Goal: Browse casually

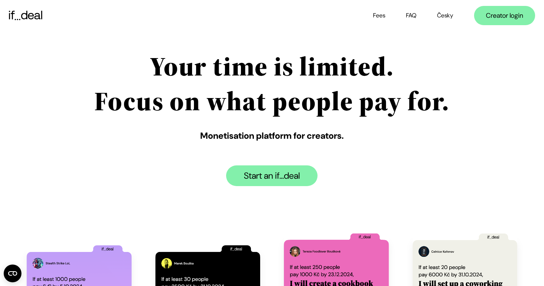
click at [230, 68] on h1 "Your time is limited. Focus on what people pay for." at bounding box center [271, 83] width 355 height 69
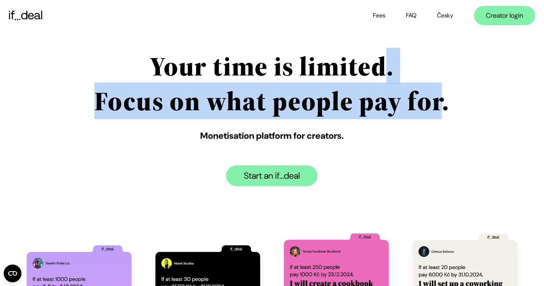
drag, startPoint x: 230, startPoint y: 68, endPoint x: 252, endPoint y: 106, distance: 43.6
click at [252, 106] on h1 "Your time is limited. Focus on what people pay for." at bounding box center [271, 83] width 355 height 69
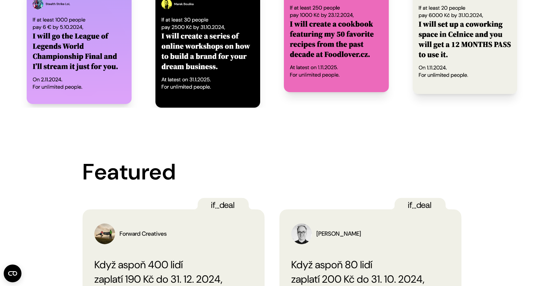
scroll to position [198, 0]
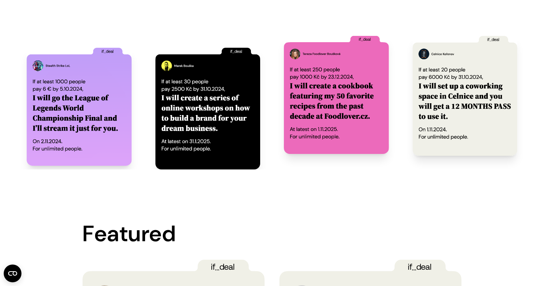
click at [430, 76] on img at bounding box center [465, 96] width 105 height 120
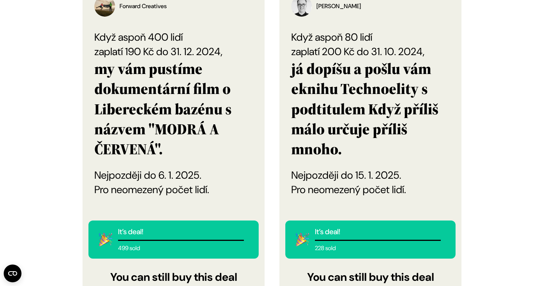
scroll to position [489, 0]
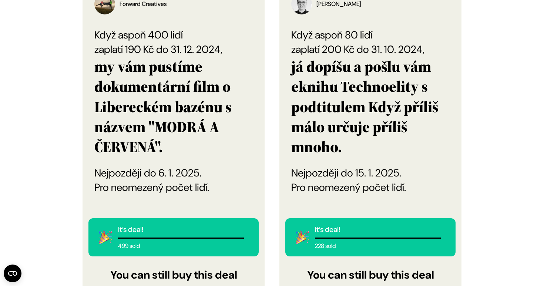
drag, startPoint x: 327, startPoint y: 246, endPoint x: 320, endPoint y: 175, distance: 71.3
click at [321, 176] on div "Patrick Zandl Patrick Zandl Zastupitel, publicista, vydavatel technologického n…" at bounding box center [370, 157] width 182 height 357
click at [320, 175] on div "Když aspoň 80 lidí zaplatí 200 Kč do 31. 10. 2024, já dopíšu a pošlu vám eknihu…" at bounding box center [370, 111] width 158 height 167
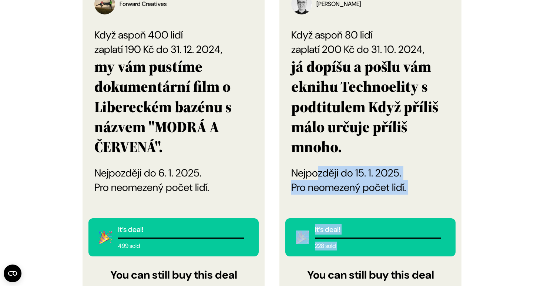
drag, startPoint x: 320, startPoint y: 175, endPoint x: 327, endPoint y: 243, distance: 68.7
click at [327, 243] on div "Patrick Zandl Patrick Zandl Zastupitel, publicista, vydavatel technologického n…" at bounding box center [370, 157] width 182 height 357
click at [327, 243] on div "It’s deal! 228 sold" at bounding box center [382, 237] width 135 height 26
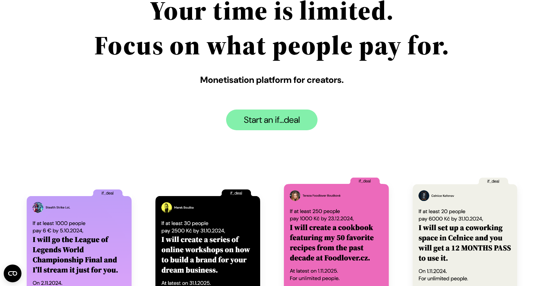
scroll to position [0, 0]
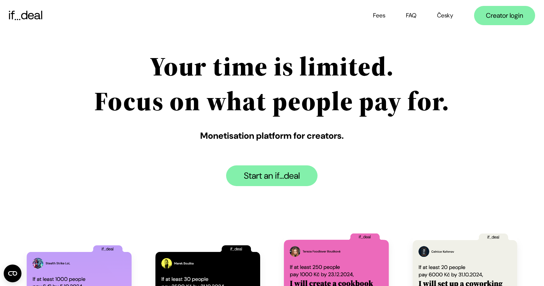
click at [273, 98] on h1 "Your time is limited. Focus on what people pay for." at bounding box center [271, 83] width 355 height 69
drag, startPoint x: 273, startPoint y: 98, endPoint x: 266, endPoint y: 72, distance: 26.5
click at [266, 72] on h1 "Your time is limited. Focus on what people pay for." at bounding box center [271, 83] width 355 height 69
drag, startPoint x: 266, startPoint y: 72, endPoint x: 264, endPoint y: 106, distance: 34.1
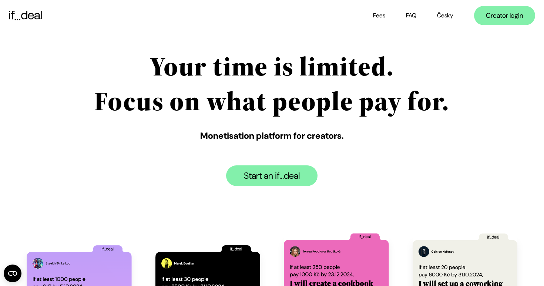
click at [264, 107] on h1 "Your time is limited. Focus on what people pay for." at bounding box center [271, 83] width 355 height 69
click at [264, 106] on h1 "Your time is limited. Focus on what people pay for." at bounding box center [271, 83] width 355 height 69
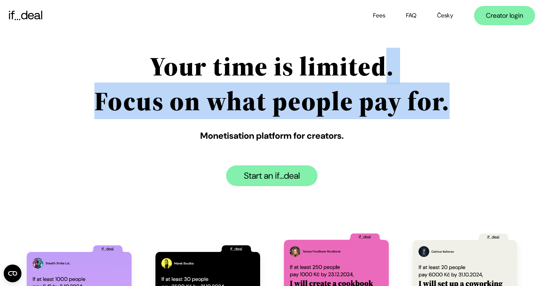
drag, startPoint x: 264, startPoint y: 106, endPoint x: 260, endPoint y: 74, distance: 32.8
click at [260, 74] on h1 "Your time is limited. Focus on what people pay for." at bounding box center [271, 83] width 355 height 69
drag, startPoint x: 276, startPoint y: 73, endPoint x: 292, endPoint y: 114, distance: 44.0
click at [292, 114] on h1 "Your time is limited. Focus on what people pay for." at bounding box center [271, 83] width 355 height 69
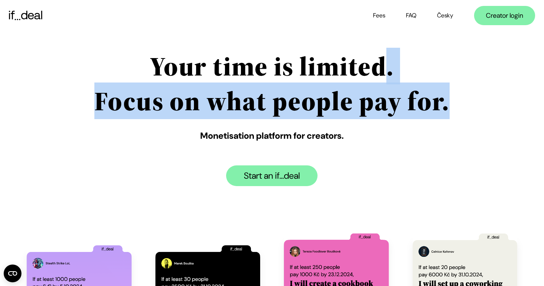
click at [292, 114] on h1 "Your time is limited. Focus on what people pay for." at bounding box center [271, 83] width 355 height 69
drag, startPoint x: 292, startPoint y: 114, endPoint x: 283, endPoint y: 73, distance: 41.6
click at [283, 73] on h1 "Your time is limited. Focus on what people pay for." at bounding box center [271, 83] width 355 height 69
drag, startPoint x: 283, startPoint y: 73, endPoint x: 276, endPoint y: 107, distance: 34.7
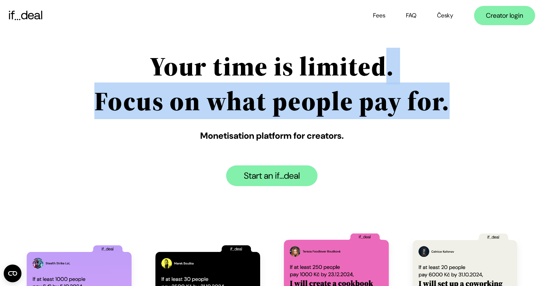
click at [276, 107] on h1 "Your time is limited. Focus on what people pay for." at bounding box center [271, 83] width 355 height 69
drag, startPoint x: 276, startPoint y: 107, endPoint x: 310, endPoint y: 67, distance: 52.8
click at [310, 67] on h1 "Your time is limited. Focus on what people pay for." at bounding box center [271, 83] width 355 height 69
click at [311, 67] on h1 "Your time is limited. Focus on what people pay for." at bounding box center [271, 83] width 355 height 69
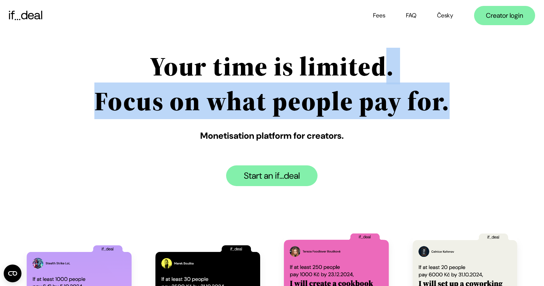
drag, startPoint x: 311, startPoint y: 67, endPoint x: 311, endPoint y: 105, distance: 38.5
click at [311, 105] on h1 "Your time is limited. Focus on what people pay for." at bounding box center [271, 83] width 355 height 69
drag, startPoint x: 311, startPoint y: 105, endPoint x: 280, endPoint y: 64, distance: 51.5
click at [280, 64] on h1 "Your time is limited. Focus on what people pay for." at bounding box center [271, 83] width 355 height 69
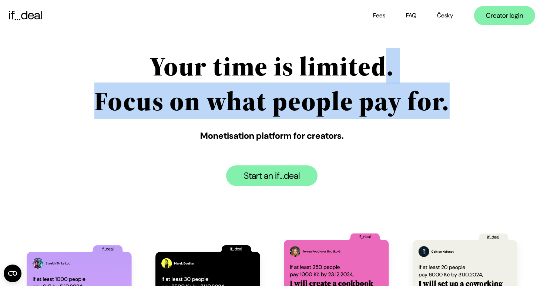
click at [280, 64] on h1 "Your time is limited. Focus on what people pay for." at bounding box center [271, 83] width 355 height 69
drag, startPoint x: 280, startPoint y: 64, endPoint x: 283, endPoint y: 105, distance: 41.6
click at [283, 105] on h1 "Your time is limited. Focus on what people pay for." at bounding box center [271, 83] width 355 height 69
drag, startPoint x: 283, startPoint y: 105, endPoint x: 241, endPoint y: 70, distance: 55.1
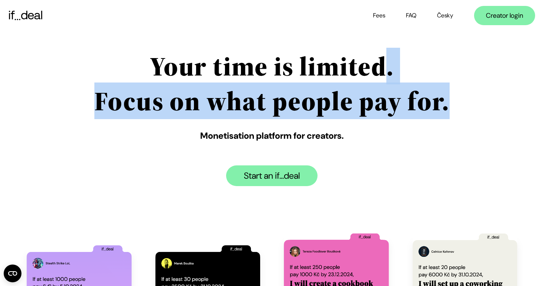
click at [241, 70] on h1 "Your time is limited. Focus on what people pay for." at bounding box center [271, 83] width 355 height 69
drag, startPoint x: 241, startPoint y: 70, endPoint x: 242, endPoint y: 111, distance: 41.4
click at [242, 111] on h1 "Your time is limited. Focus on what people pay for." at bounding box center [271, 83] width 355 height 69
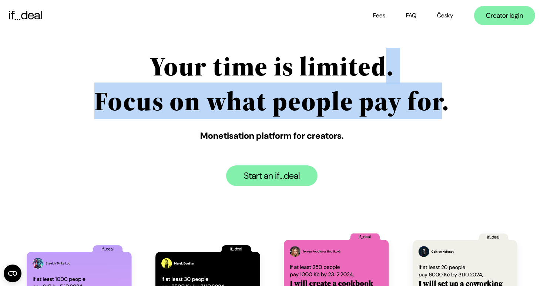
drag, startPoint x: 242, startPoint y: 111, endPoint x: 242, endPoint y: 58, distance: 53.3
click at [242, 58] on h1 "Your time is limited. Focus on what people pay for." at bounding box center [271, 83] width 355 height 69
click at [242, 60] on h1 "Your time is limited. Focus on what people pay for." at bounding box center [271, 83] width 355 height 69
drag, startPoint x: 242, startPoint y: 60, endPoint x: 242, endPoint y: 90, distance: 30.3
click at [242, 90] on h1 "Your time is limited. Focus on what people pay for." at bounding box center [271, 83] width 355 height 69
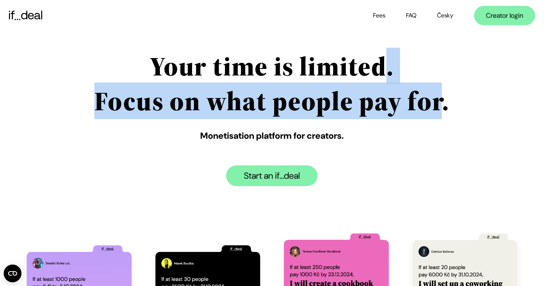
click at [242, 90] on h1 "Your time is limited. Focus on what people pay for." at bounding box center [271, 83] width 355 height 69
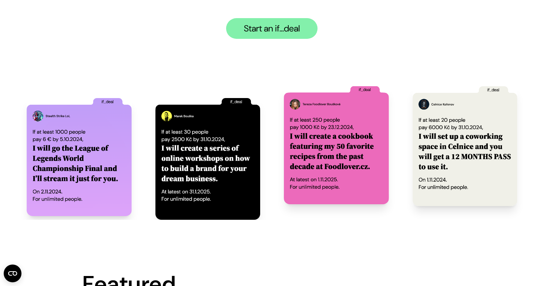
scroll to position [146, 0]
